Goal: Transaction & Acquisition: Purchase product/service

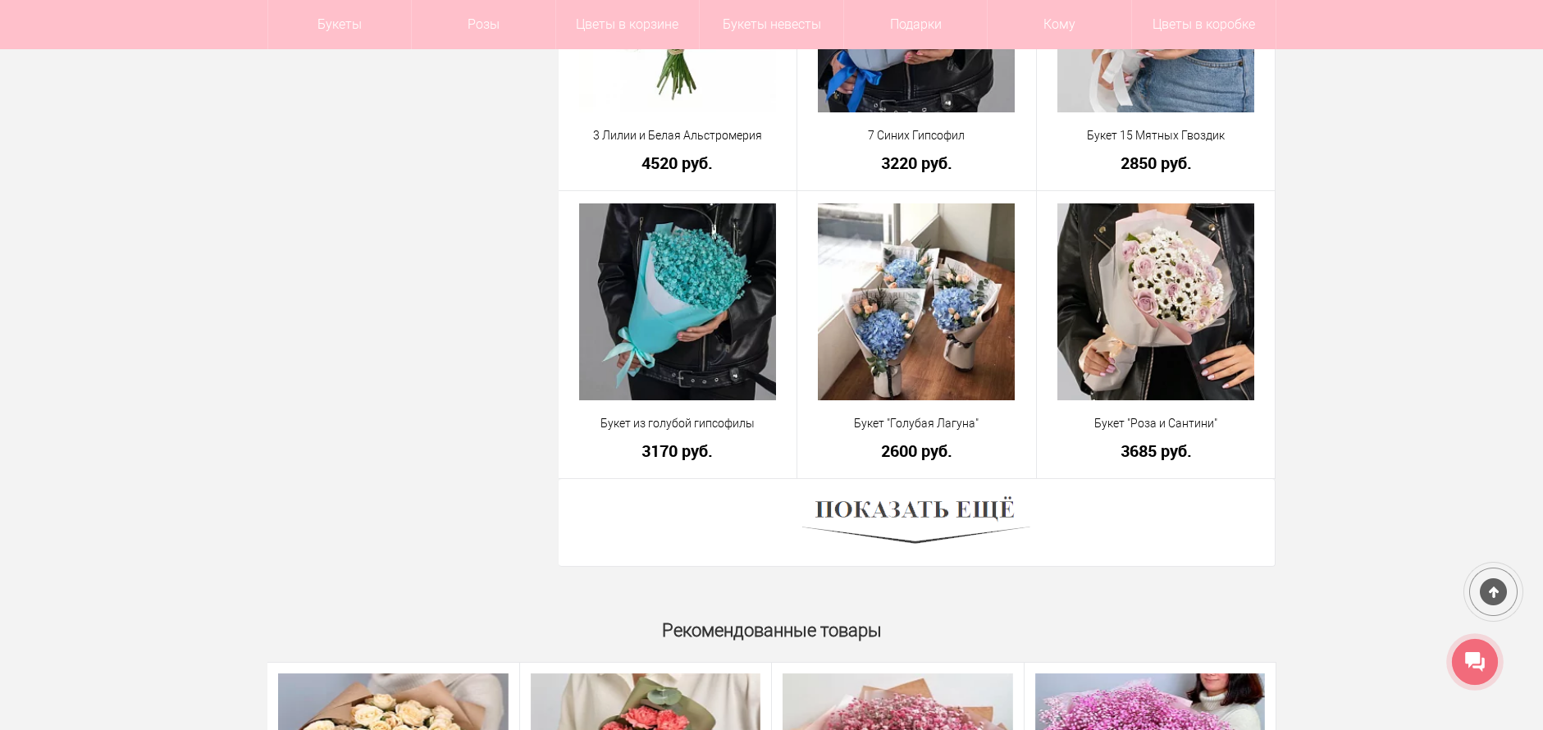
scroll to position [4430, 0]
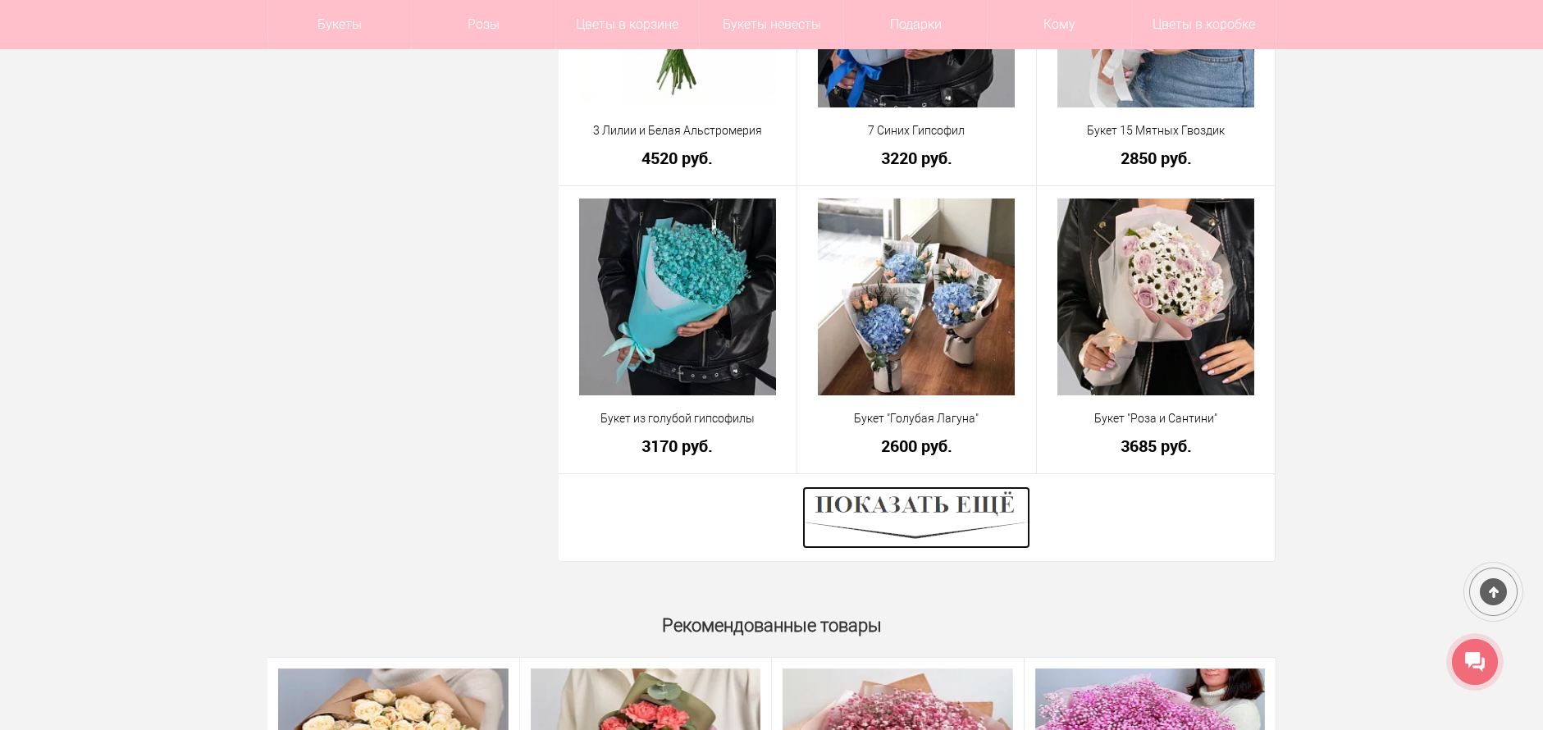
click at [963, 519] on img at bounding box center [916, 517] width 228 height 62
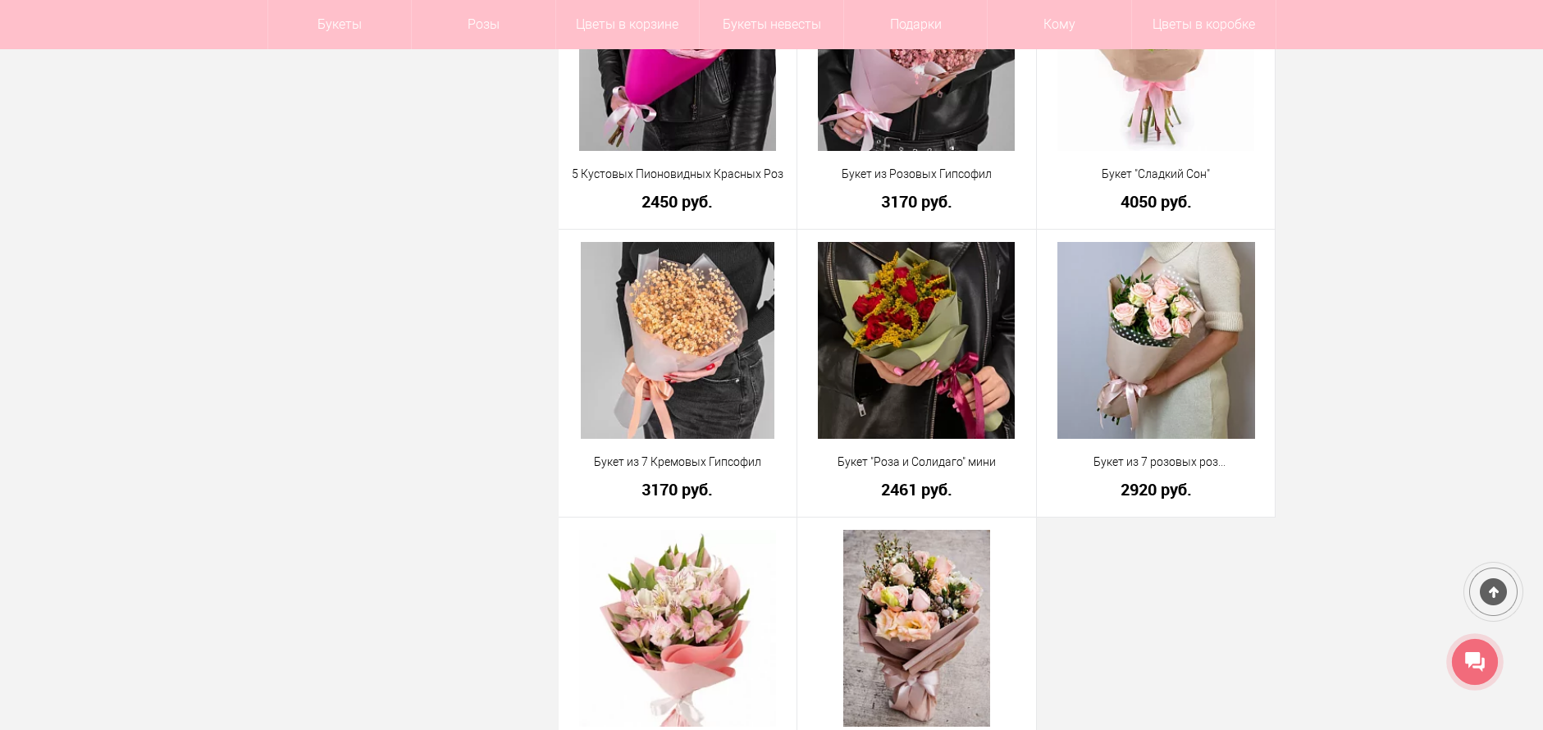
scroll to position [4758, 0]
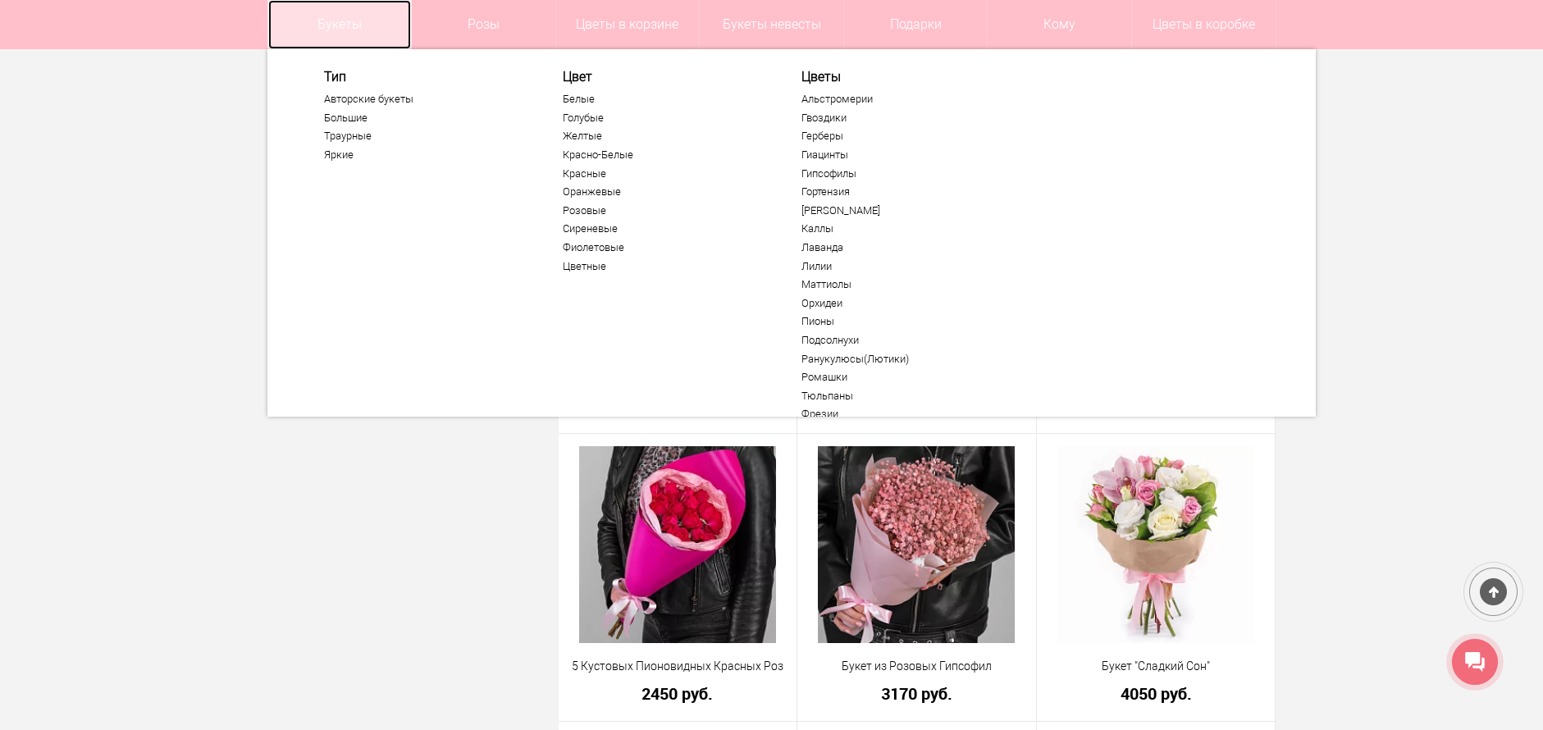
click at [339, 23] on link "Букеты" at bounding box center [340, 24] width 144 height 49
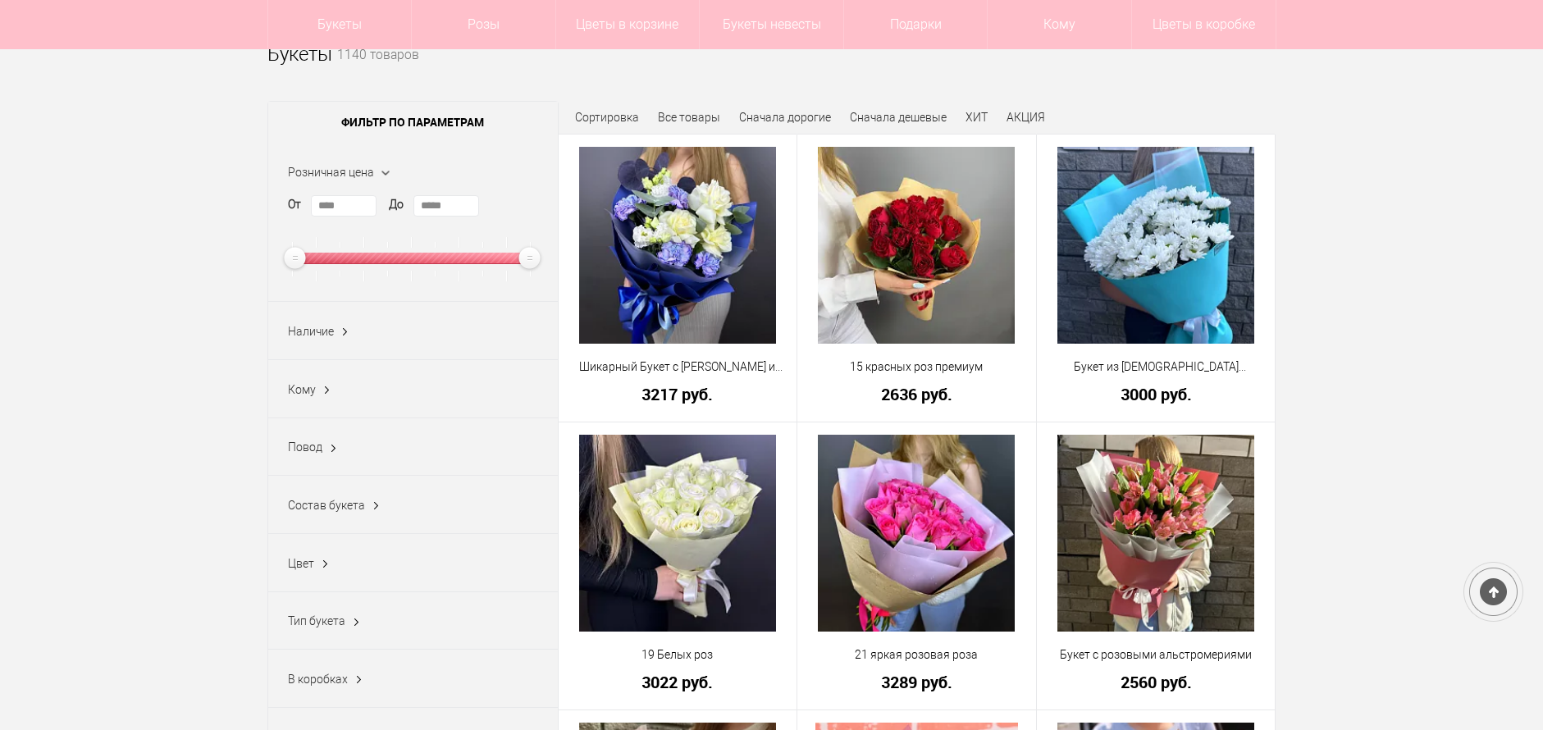
scroll to position [164, 0]
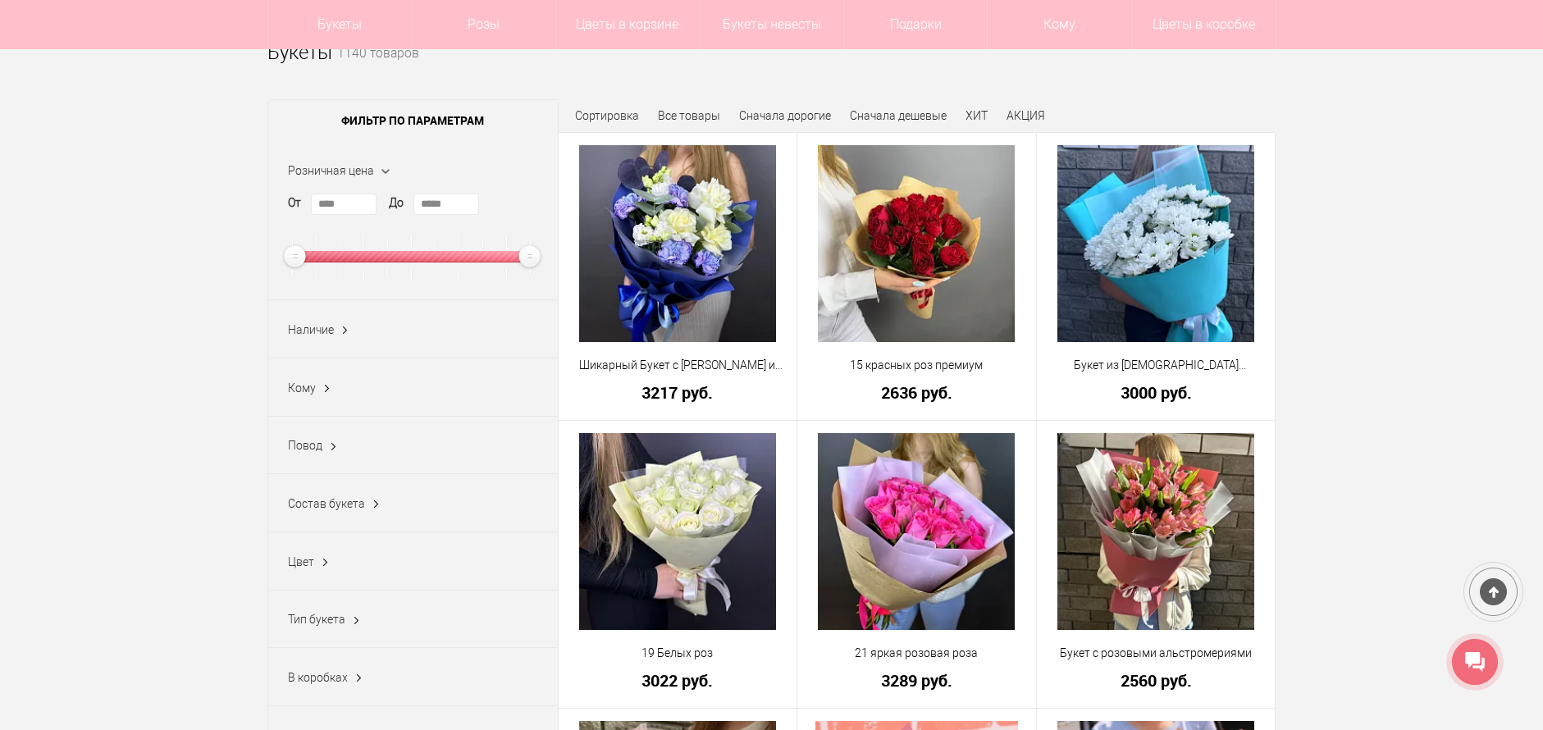
click at [331, 455] on ins at bounding box center [333, 446] width 17 height 21
click at [308, 619] on link "Показать еще 28" at bounding box center [333, 611] width 90 height 13
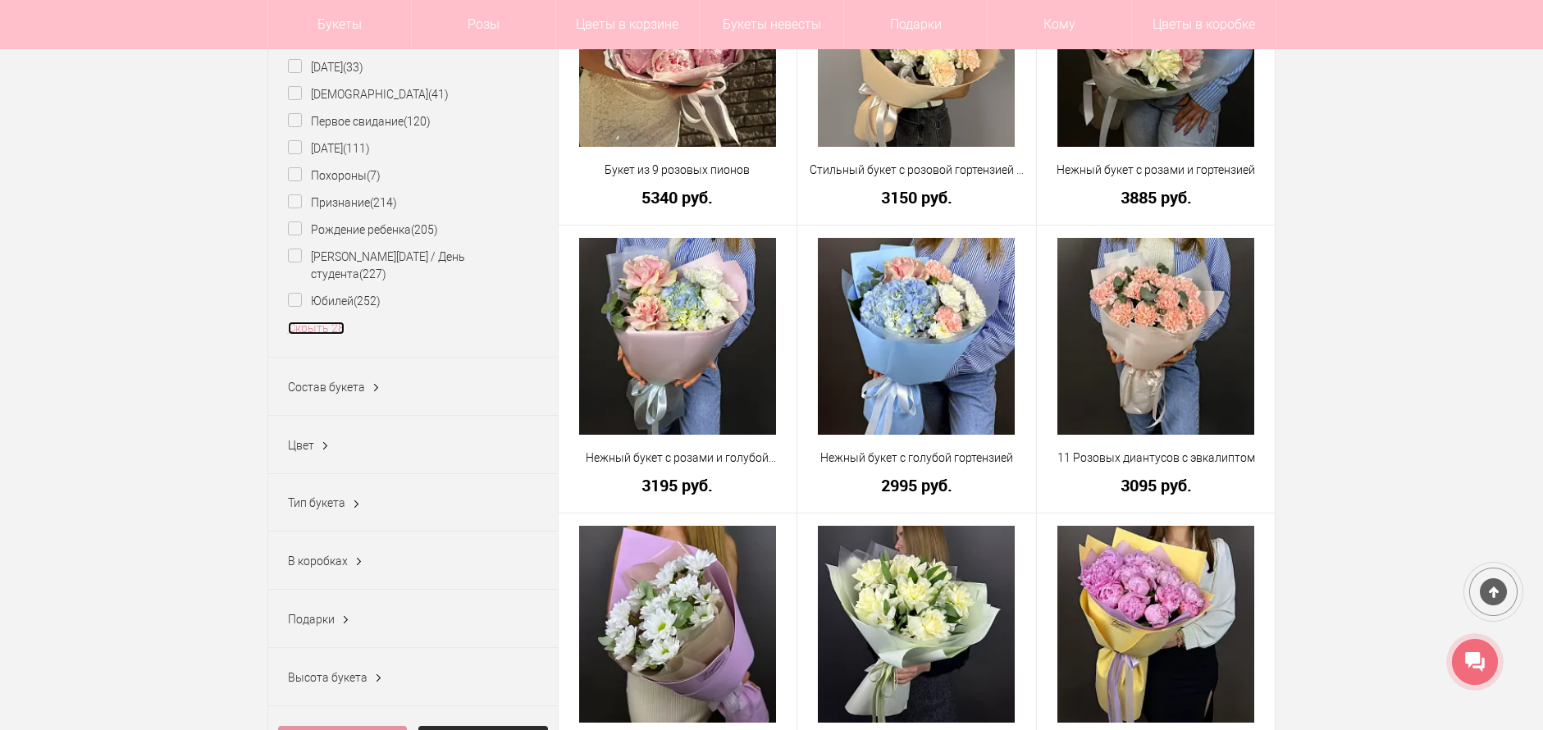
scroll to position [1231, 0]
